Goal: Browse casually: Explore the website without a specific task or goal

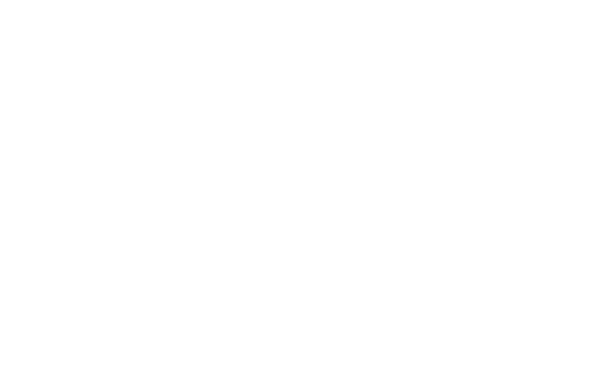
scroll to position [2579, 0]
click at [574, 182] on icon at bounding box center [576, 186] width 32 height 26
click at [576, 179] on icon at bounding box center [576, 186] width 32 height 26
click at [573, 180] on icon at bounding box center [576, 186] width 32 height 26
click at [574, 182] on icon at bounding box center [576, 186] width 32 height 26
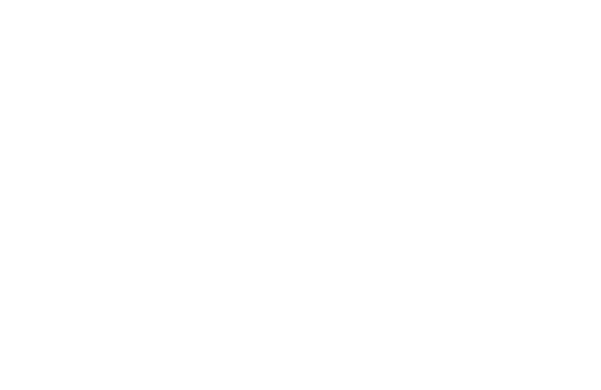
click at [576, 178] on icon at bounding box center [576, 186] width 32 height 26
click at [574, 179] on icon at bounding box center [576, 186] width 32 height 26
click at [577, 179] on icon at bounding box center [576, 186] width 32 height 26
click at [576, 178] on icon at bounding box center [576, 186] width 32 height 26
click at [574, 178] on icon at bounding box center [576, 186] width 32 height 26
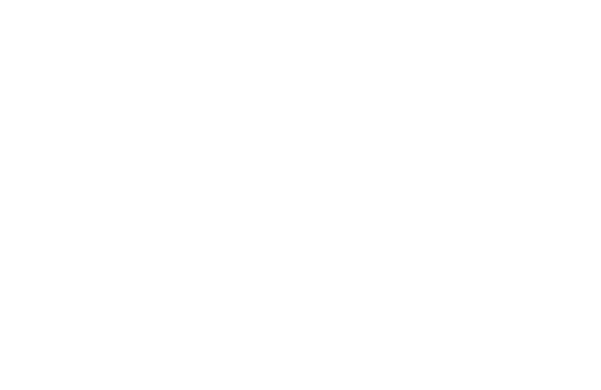
click at [577, 176] on icon at bounding box center [576, 186] width 32 height 26
click at [526, 87] on div "Newsletter * **** **** ******* ****** Anrede Vorname Nachname Link" at bounding box center [300, 195] width 601 height 390
click at [577, 180] on icon at bounding box center [576, 186] width 32 height 26
click at [577, 178] on icon at bounding box center [576, 186] width 32 height 26
